Goal: Check status

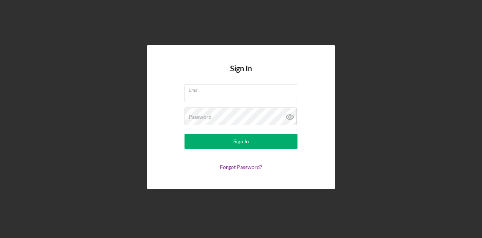
type input "[EMAIL_ADDRESS][DOMAIN_NAME]"
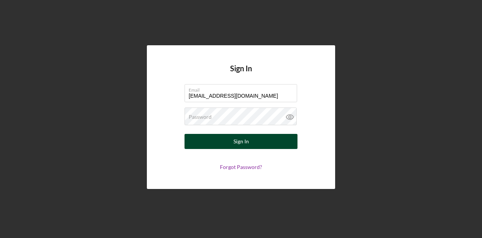
click at [244, 146] on div "Sign In" at bounding box center [241, 141] width 15 height 15
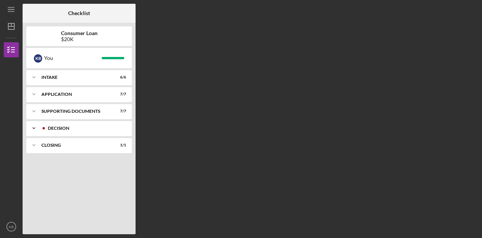
click at [92, 128] on div "Decision" at bounding box center [85, 128] width 75 height 5
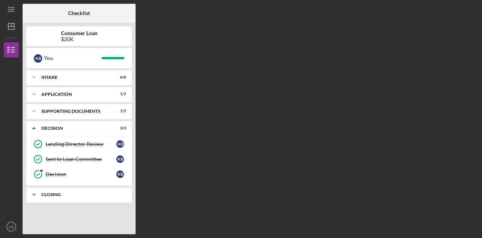
click at [76, 190] on div "Icon/Expander Closing 1 / 1" at bounding box center [78, 194] width 105 height 15
